Goal: Task Accomplishment & Management: Use online tool/utility

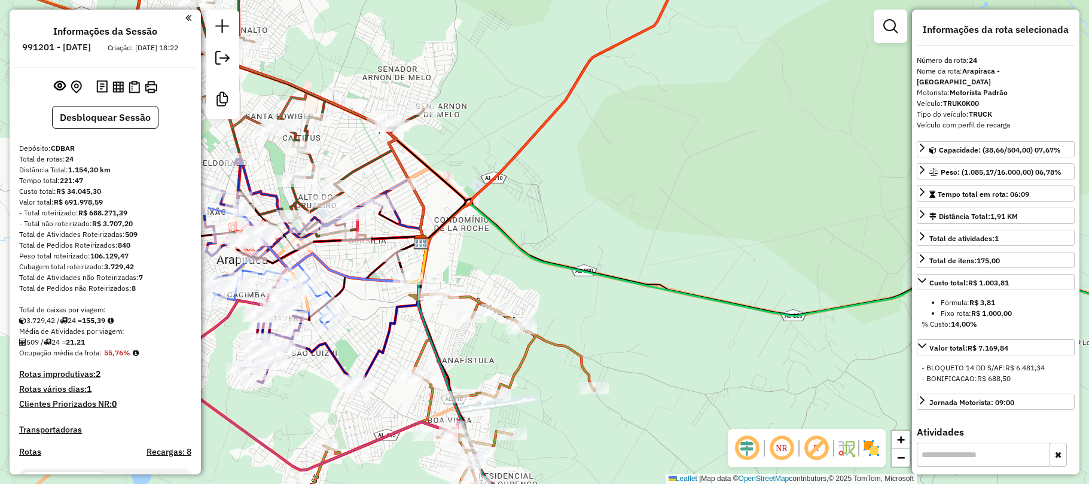
select select "*********"
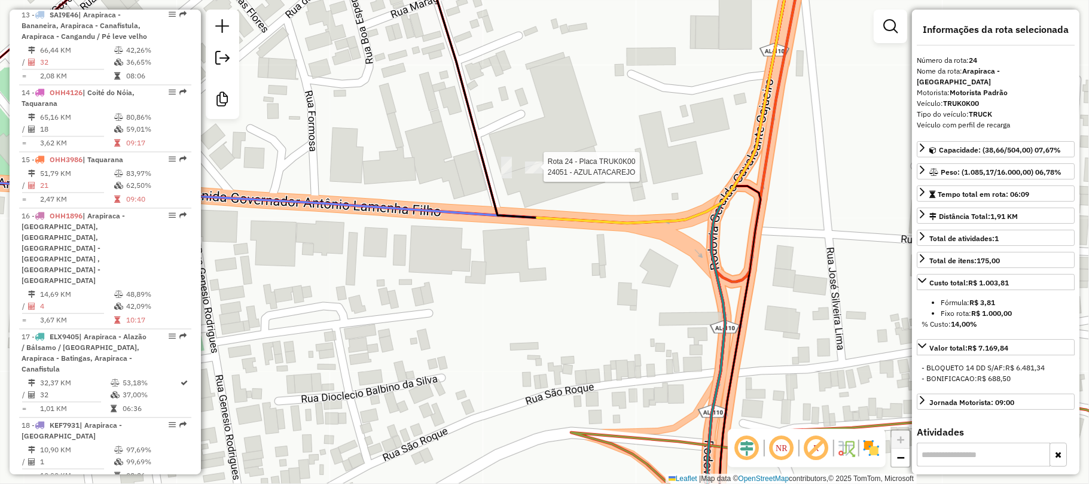
click at [536, 173] on div at bounding box center [540, 167] width 30 height 12
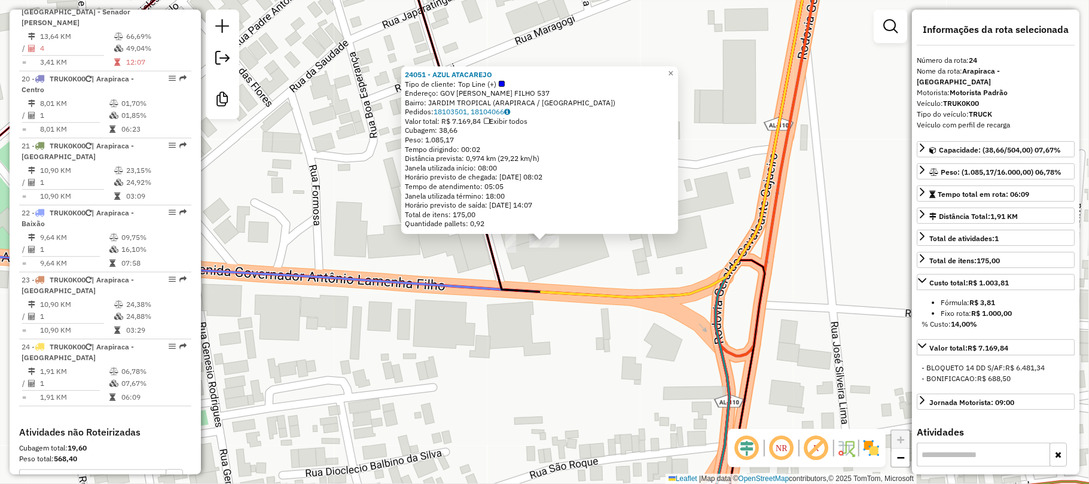
scroll to position [2379, 0]
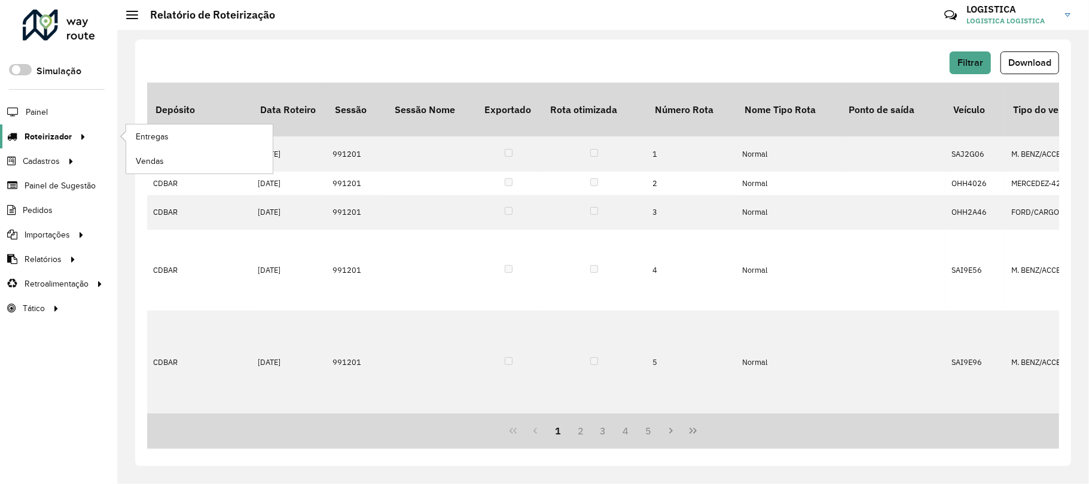
click at [54, 132] on span "Roteirizador" at bounding box center [48, 136] width 47 height 13
click at [155, 130] on span "Entregas" at bounding box center [153, 136] width 34 height 13
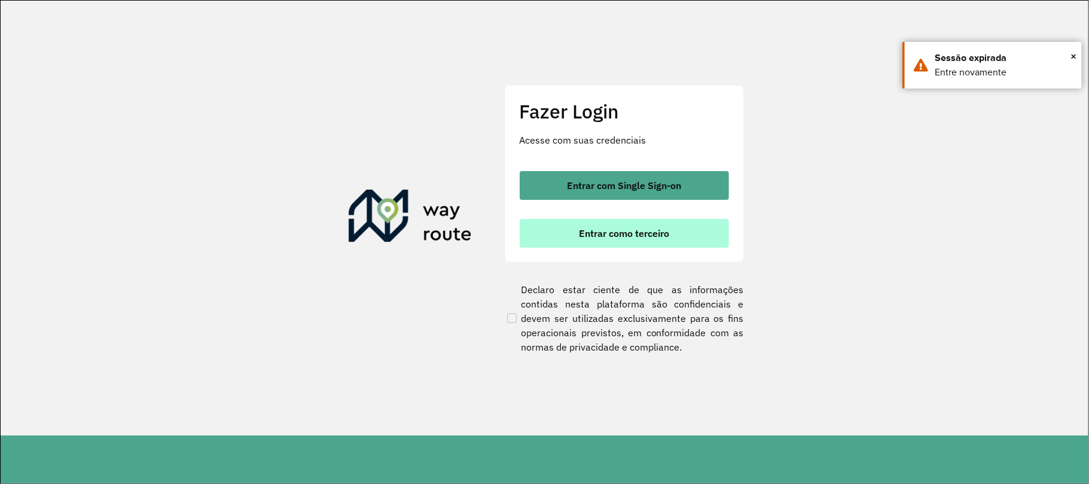
click at [579, 230] on span "Entrar como terceiro" at bounding box center [624, 233] width 90 height 10
